Goal: Information Seeking & Learning: Learn about a topic

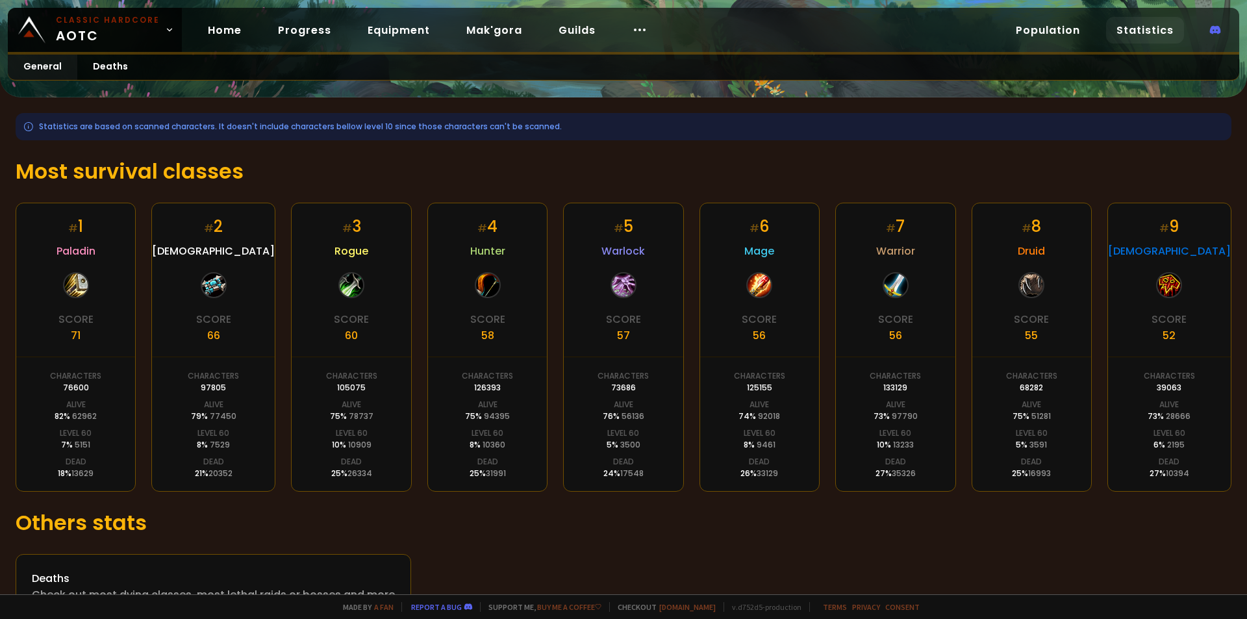
scroll to position [170, 0]
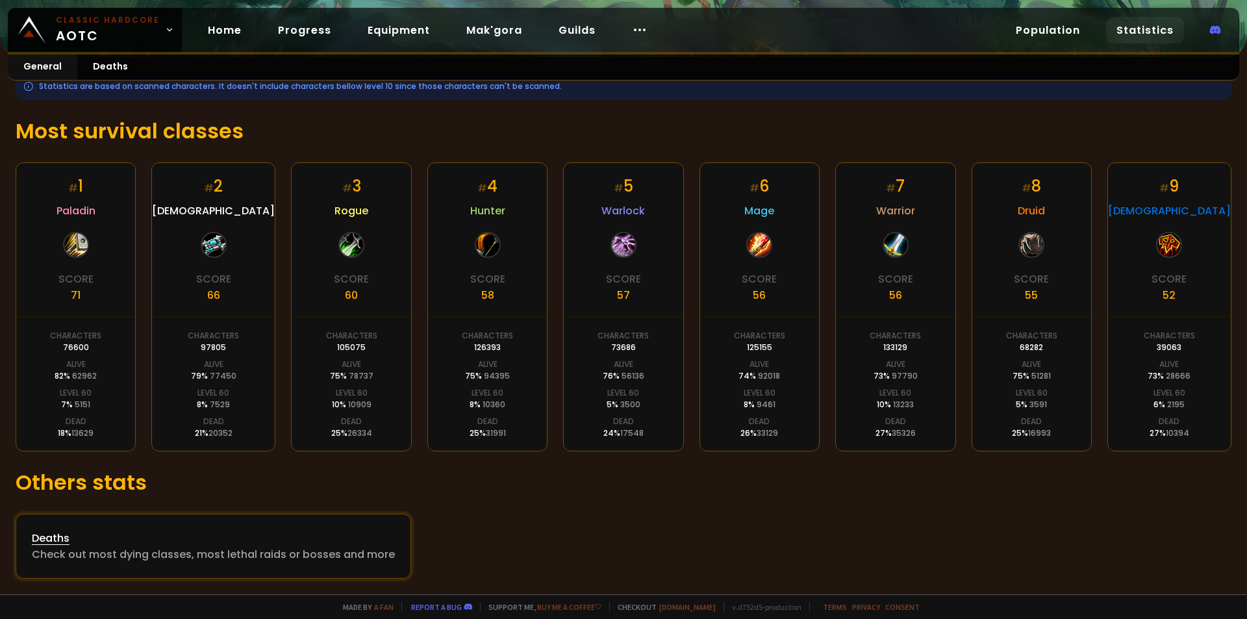
click at [49, 533] on div "Deaths" at bounding box center [213, 538] width 363 height 16
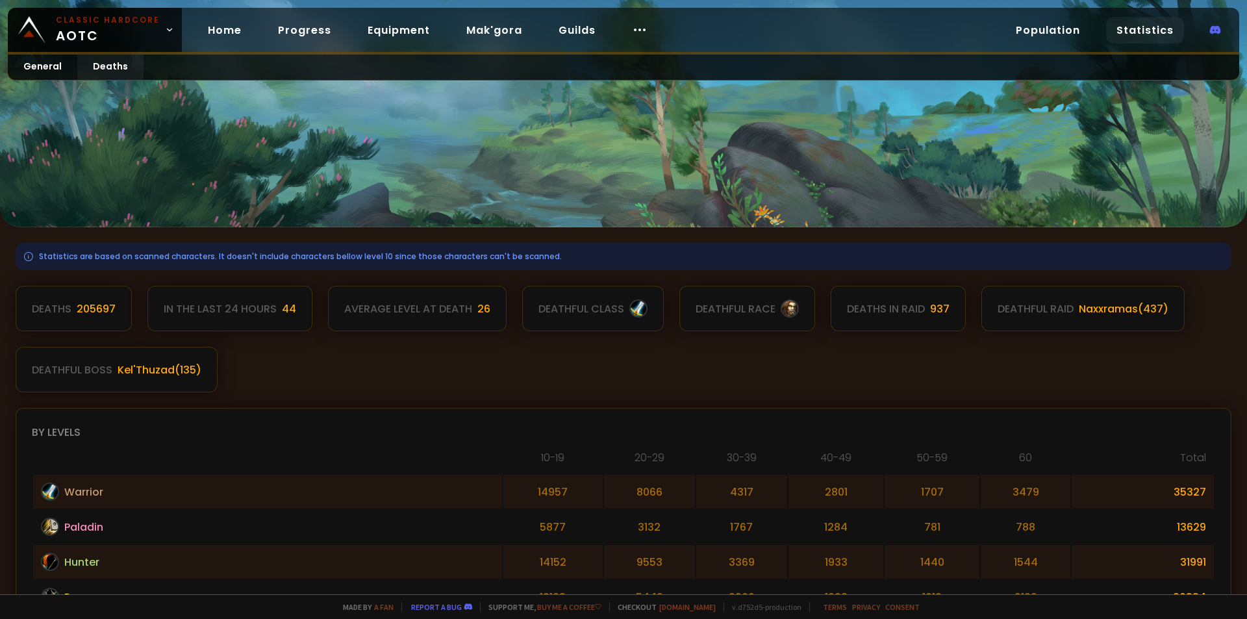
click at [787, 167] on div at bounding box center [623, 113] width 1247 height 227
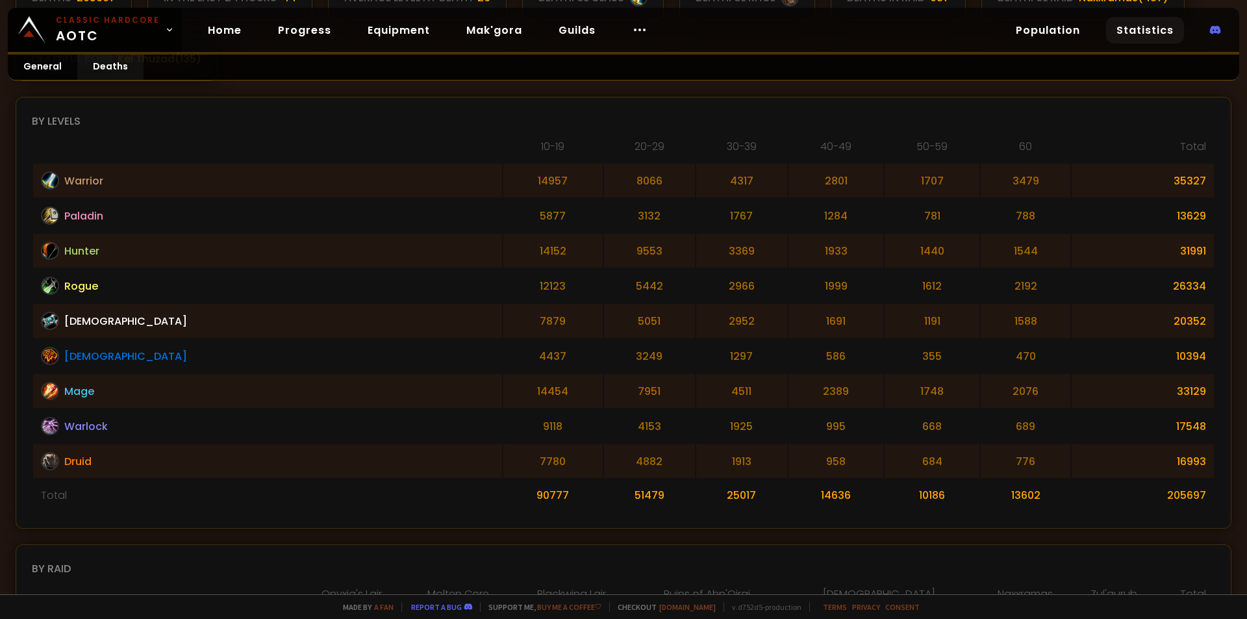
scroll to position [195, 0]
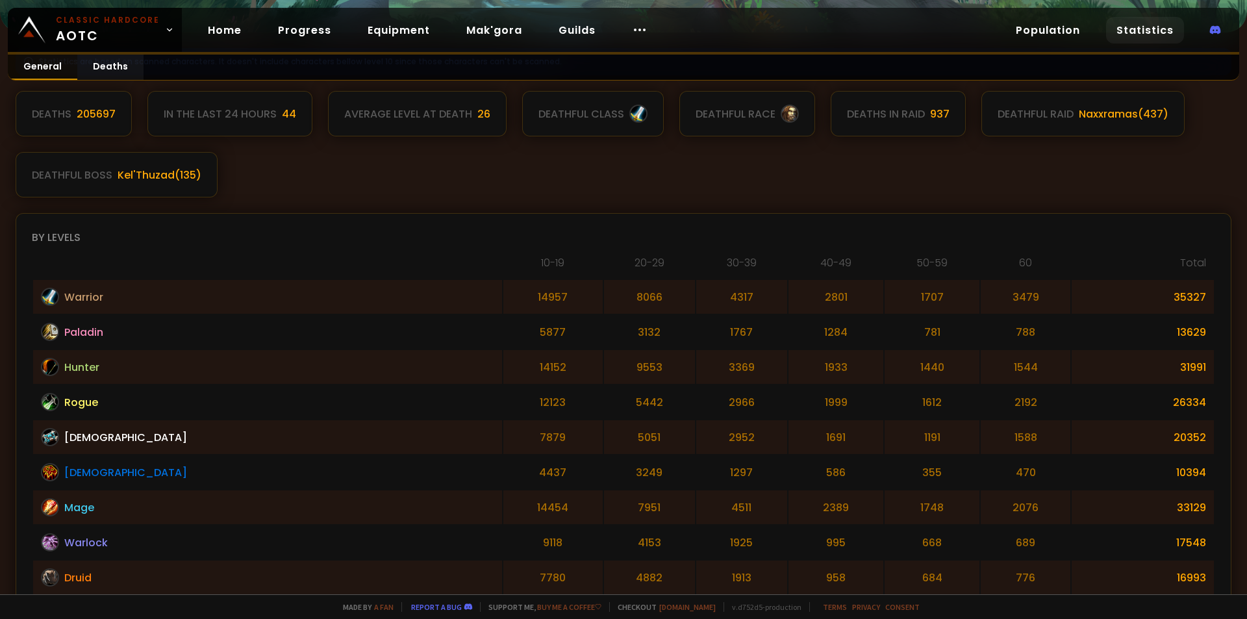
click at [32, 58] on link "General" at bounding box center [43, 67] width 70 height 25
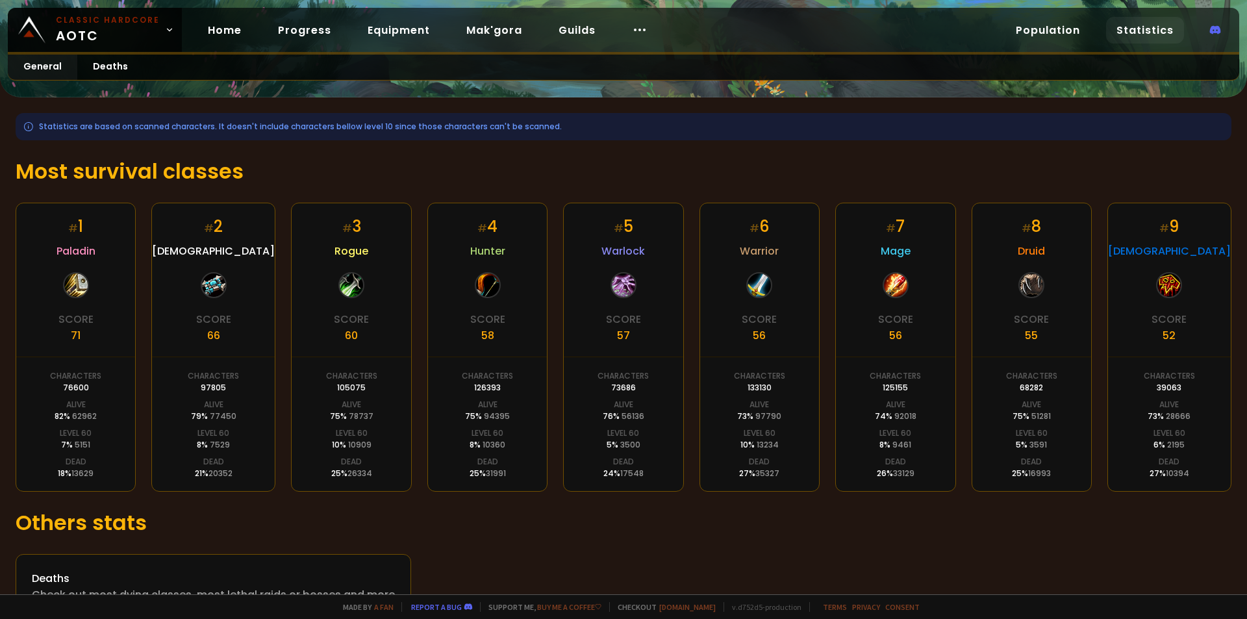
scroll to position [170, 0]
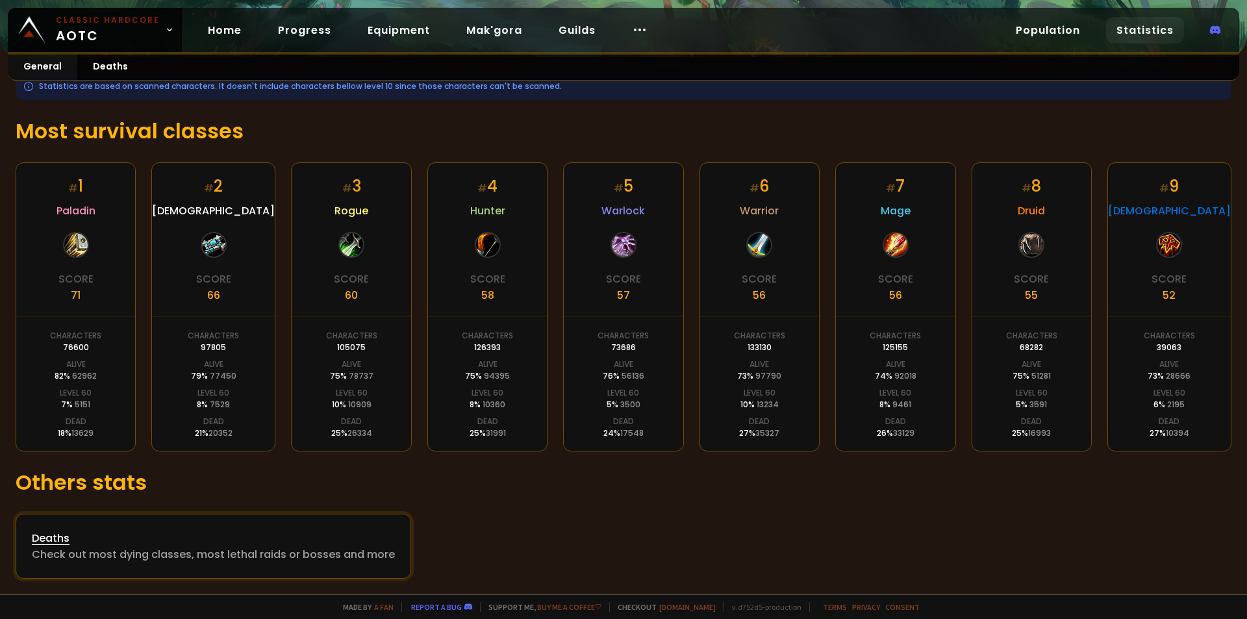
click at [57, 537] on div "Deaths" at bounding box center [213, 538] width 363 height 16
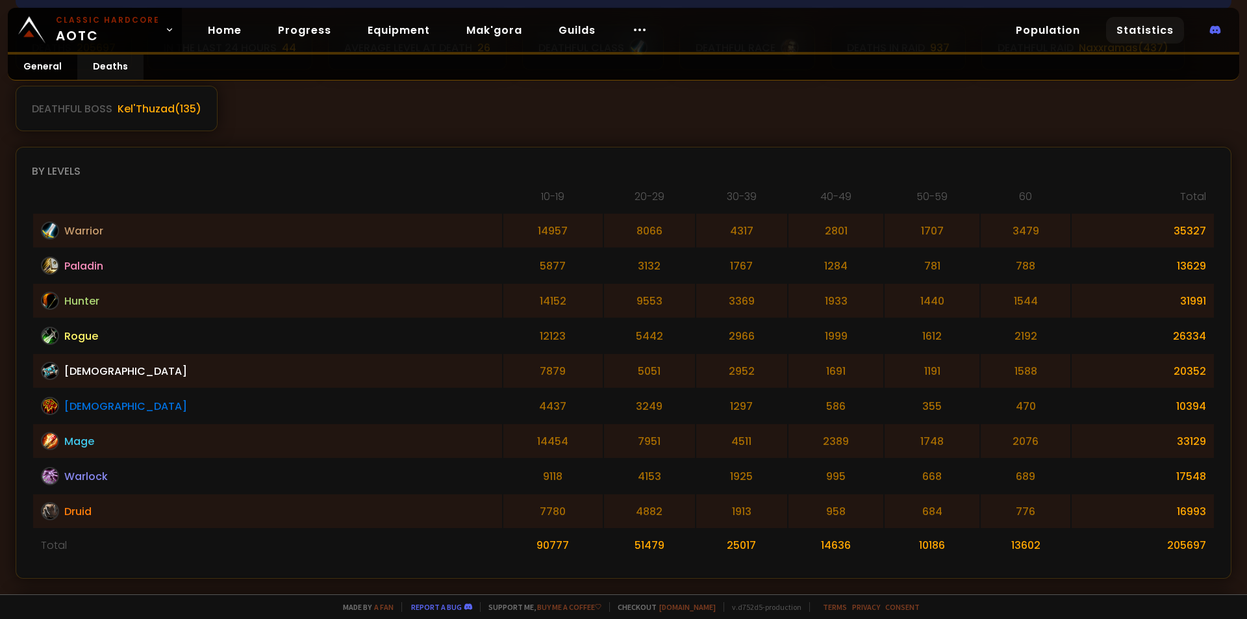
scroll to position [262, 0]
